Goal: Navigation & Orientation: Find specific page/section

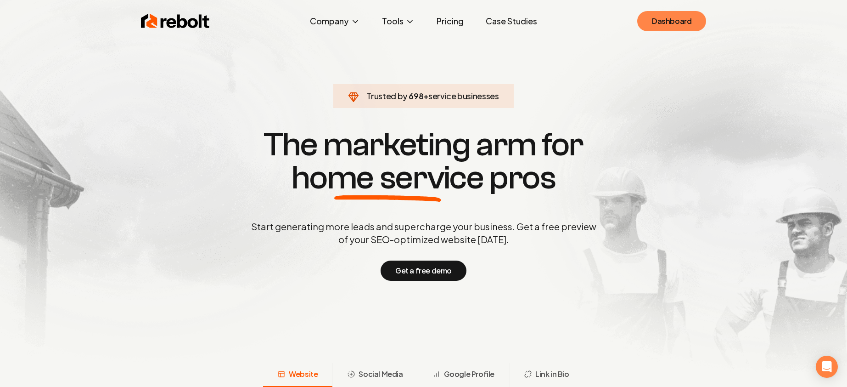
click at [681, 27] on link "Dashboard" at bounding box center [671, 21] width 69 height 20
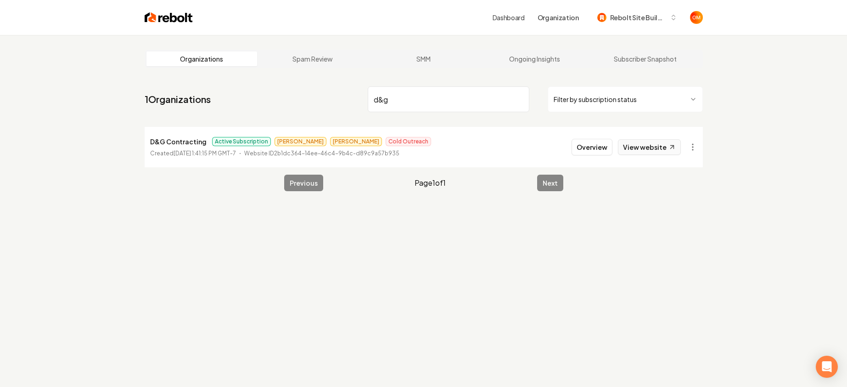
type input "d&g"
click at [654, 145] on link "View website" at bounding box center [649, 147] width 63 height 16
